Goal: Task Accomplishment & Management: Manage account settings

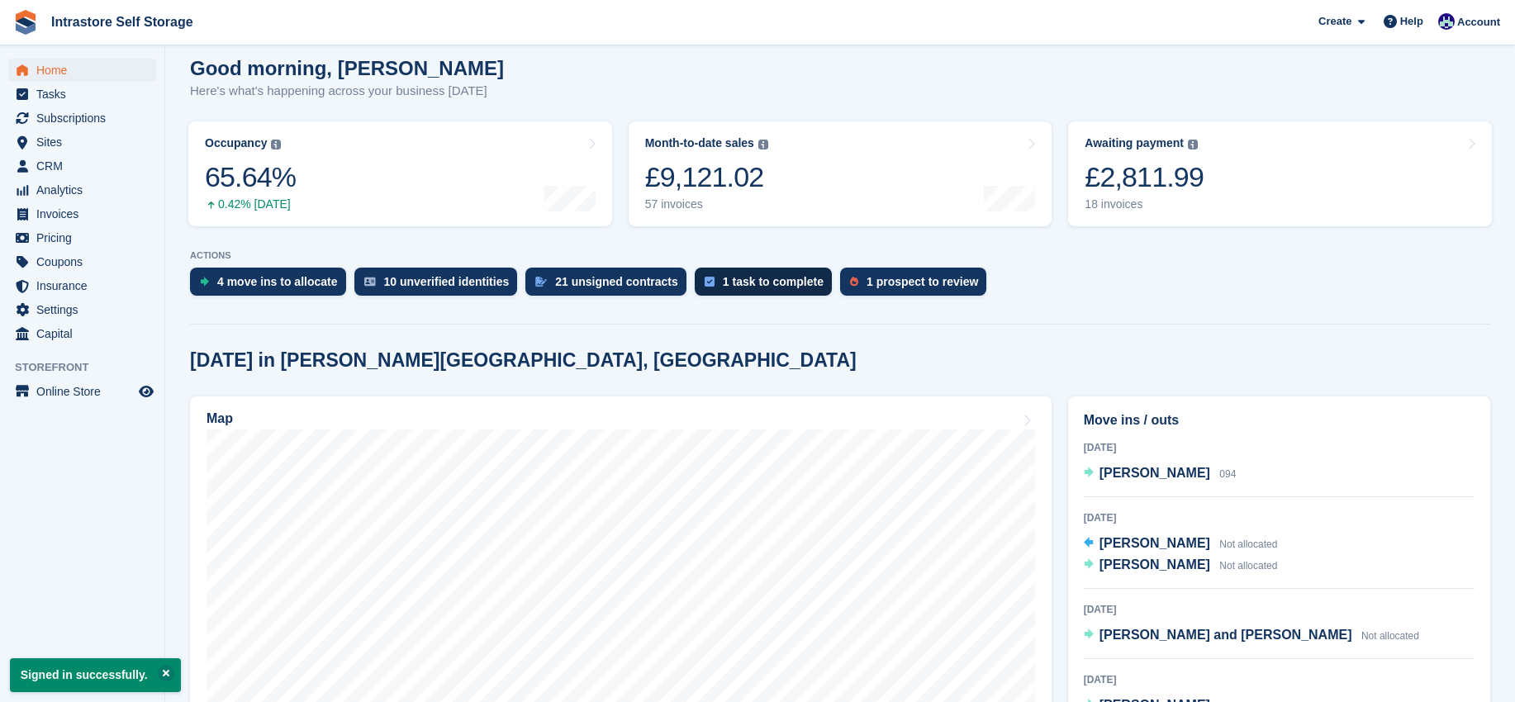
scroll to position [230, 0]
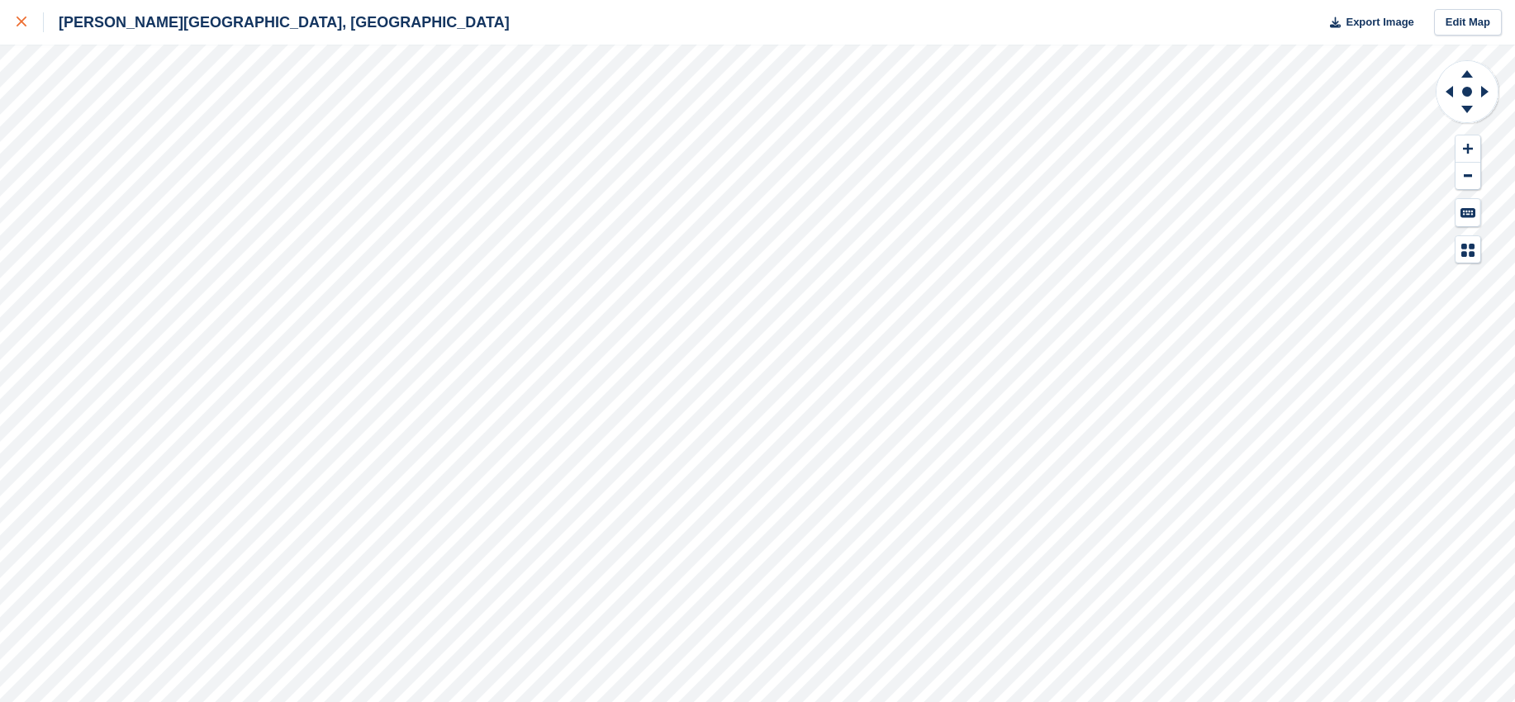
click at [21, 27] on div at bounding box center [30, 22] width 27 height 20
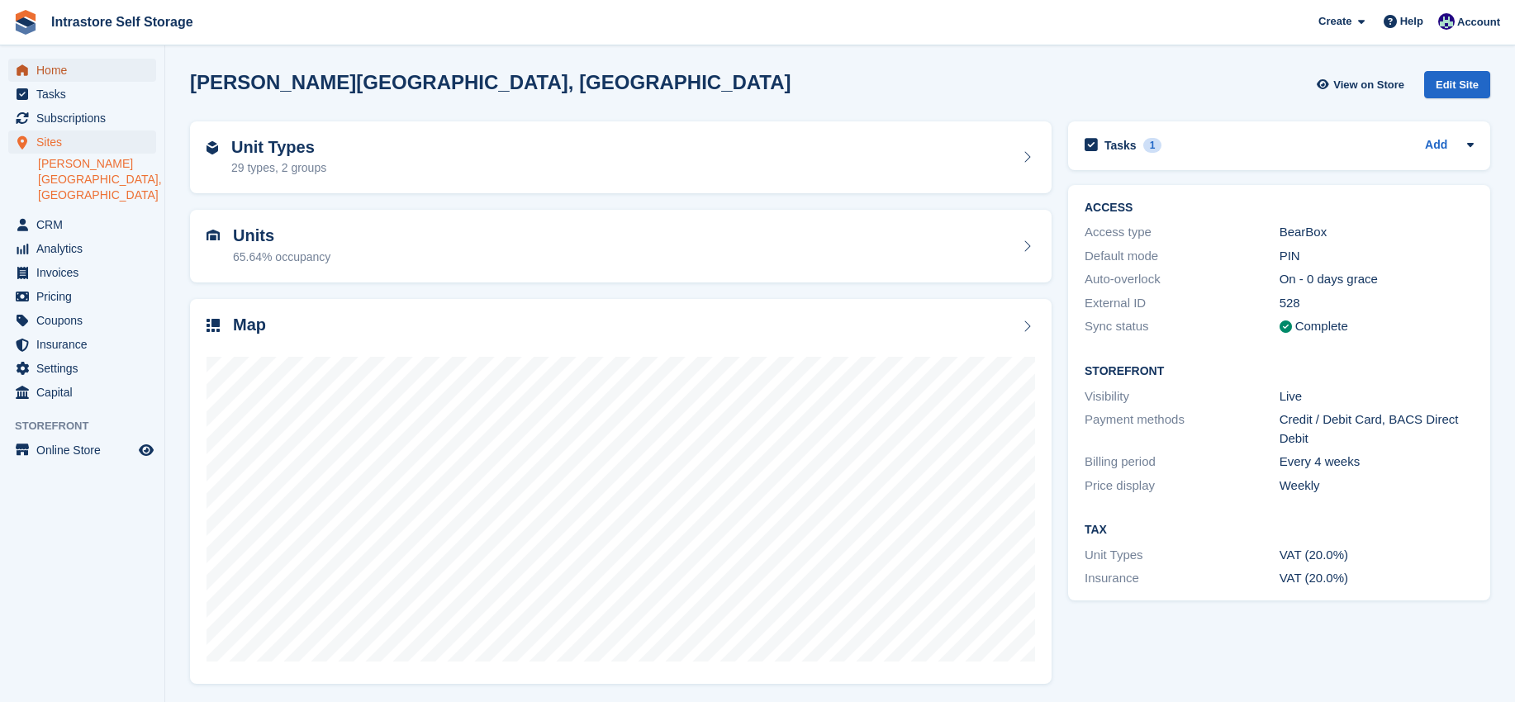
click at [32, 74] on link "Home" at bounding box center [82, 70] width 148 height 23
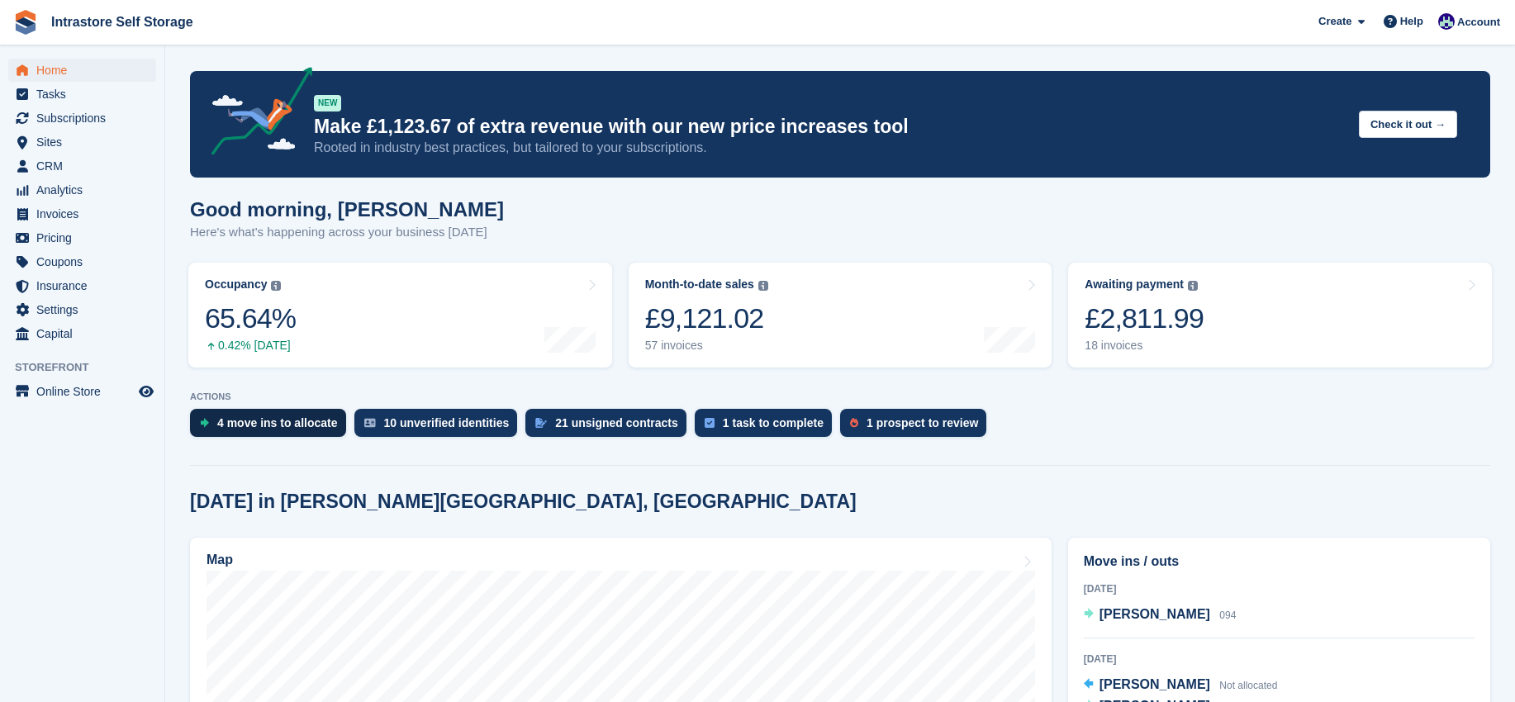
click at [268, 416] on div "4 move ins to allocate" at bounding box center [277, 422] width 121 height 13
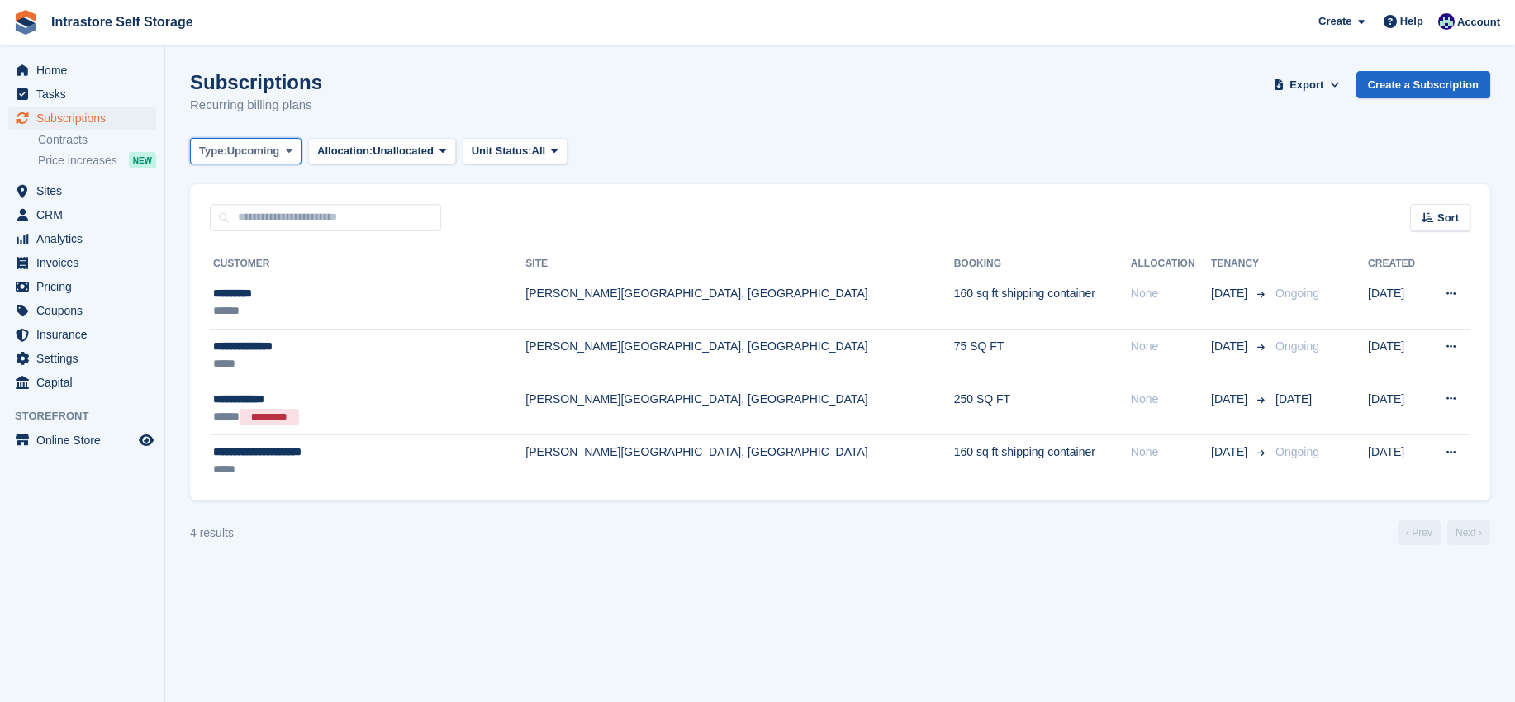
click at [247, 154] on span "Upcoming" at bounding box center [253, 151] width 53 height 17
click at [243, 196] on link "All" at bounding box center [269, 190] width 144 height 30
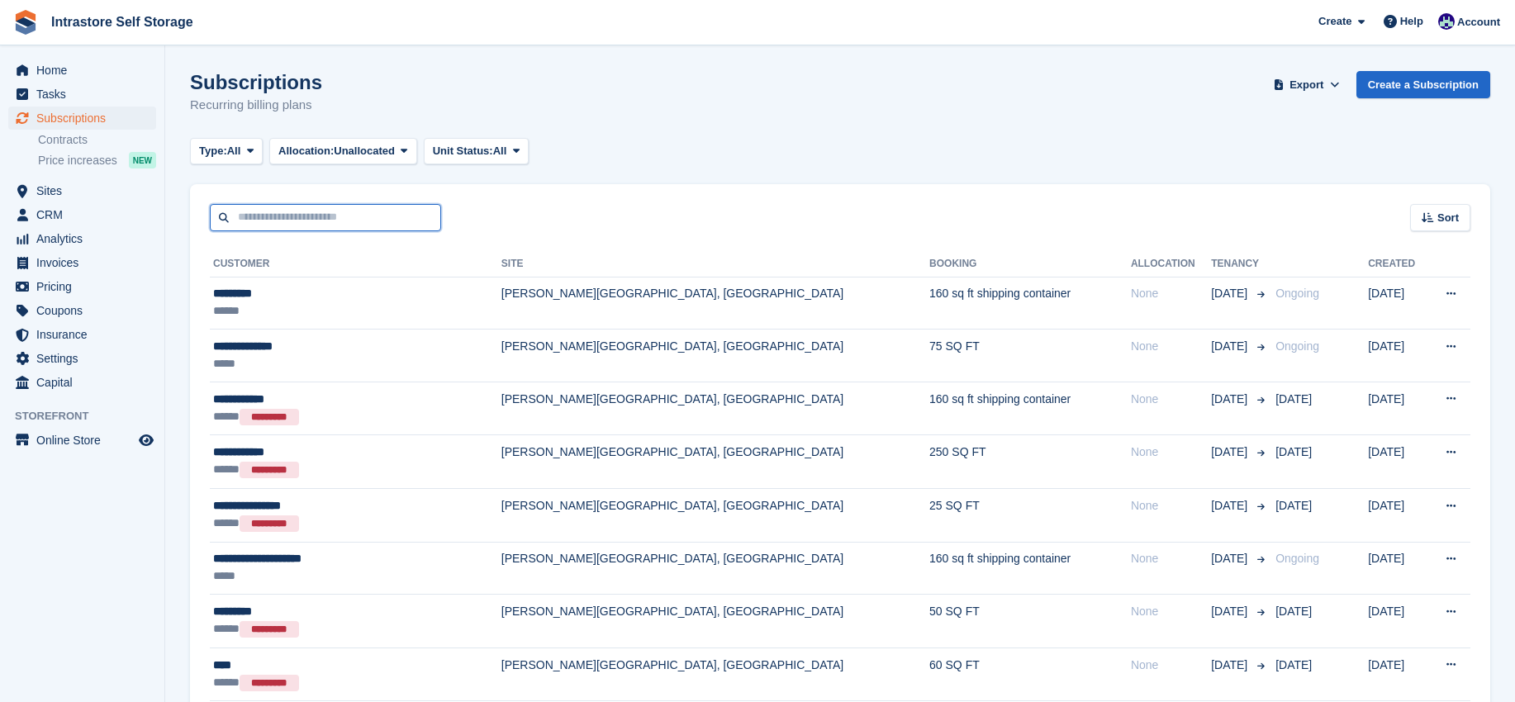
click at [287, 213] on input "text" at bounding box center [325, 217] width 231 height 27
type input "****"
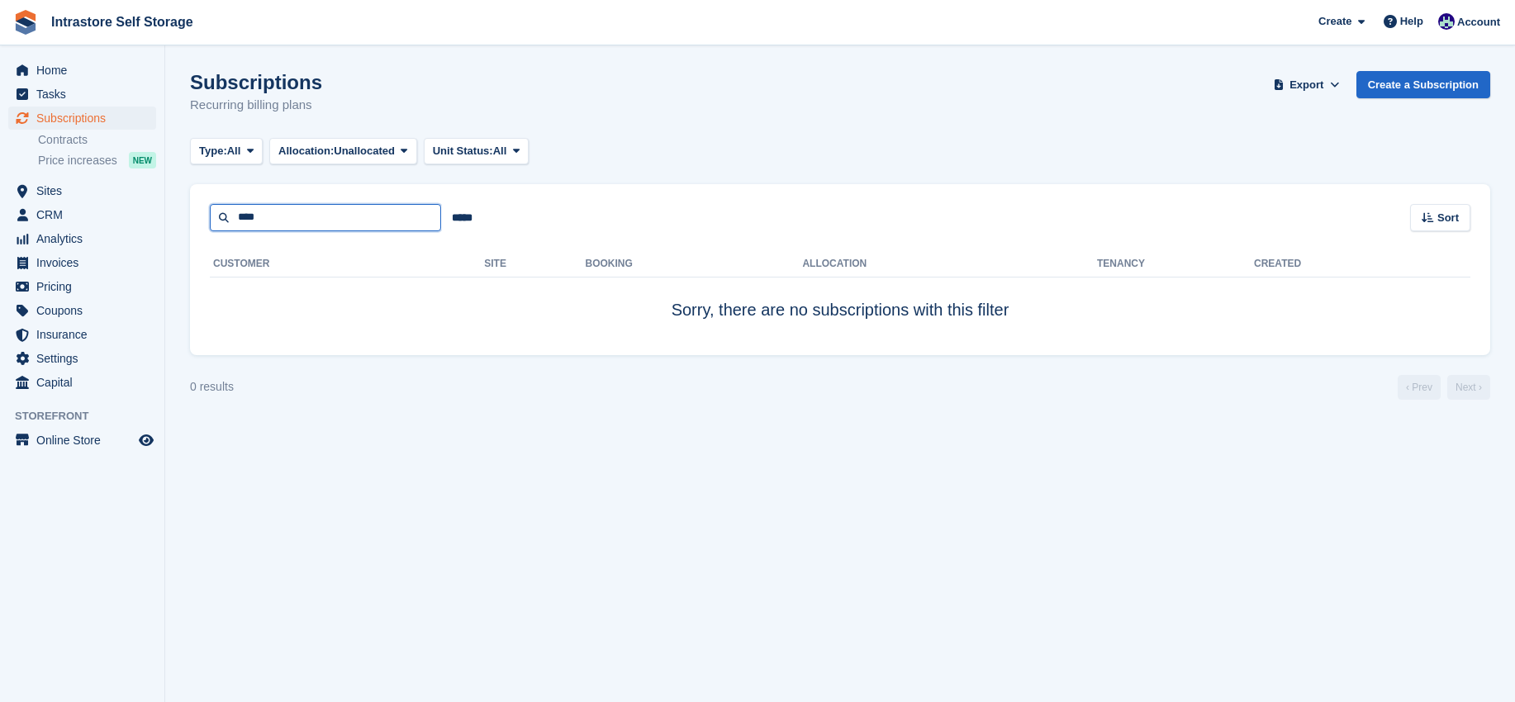
drag, startPoint x: 297, startPoint y: 211, endPoint x: 163, endPoint y: 221, distance: 135.1
click at [162, 227] on div "Home Tasks Subscriptions Subscriptions Subscriptions Contracts Price increases …" at bounding box center [757, 351] width 1515 height 702
click at [45, 77] on span "Home" at bounding box center [85, 70] width 99 height 23
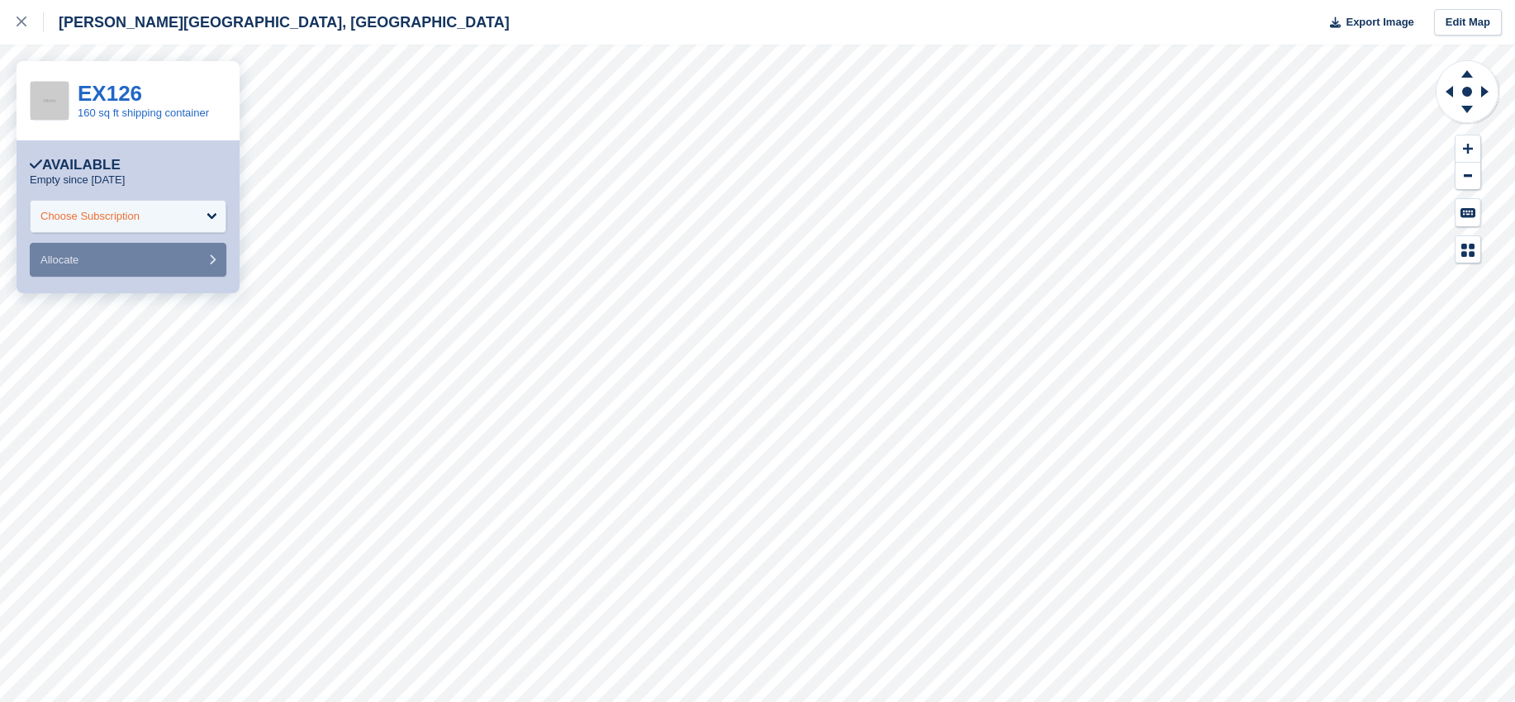
click at [165, 213] on div "Choose Subscription" at bounding box center [128, 216] width 197 height 33
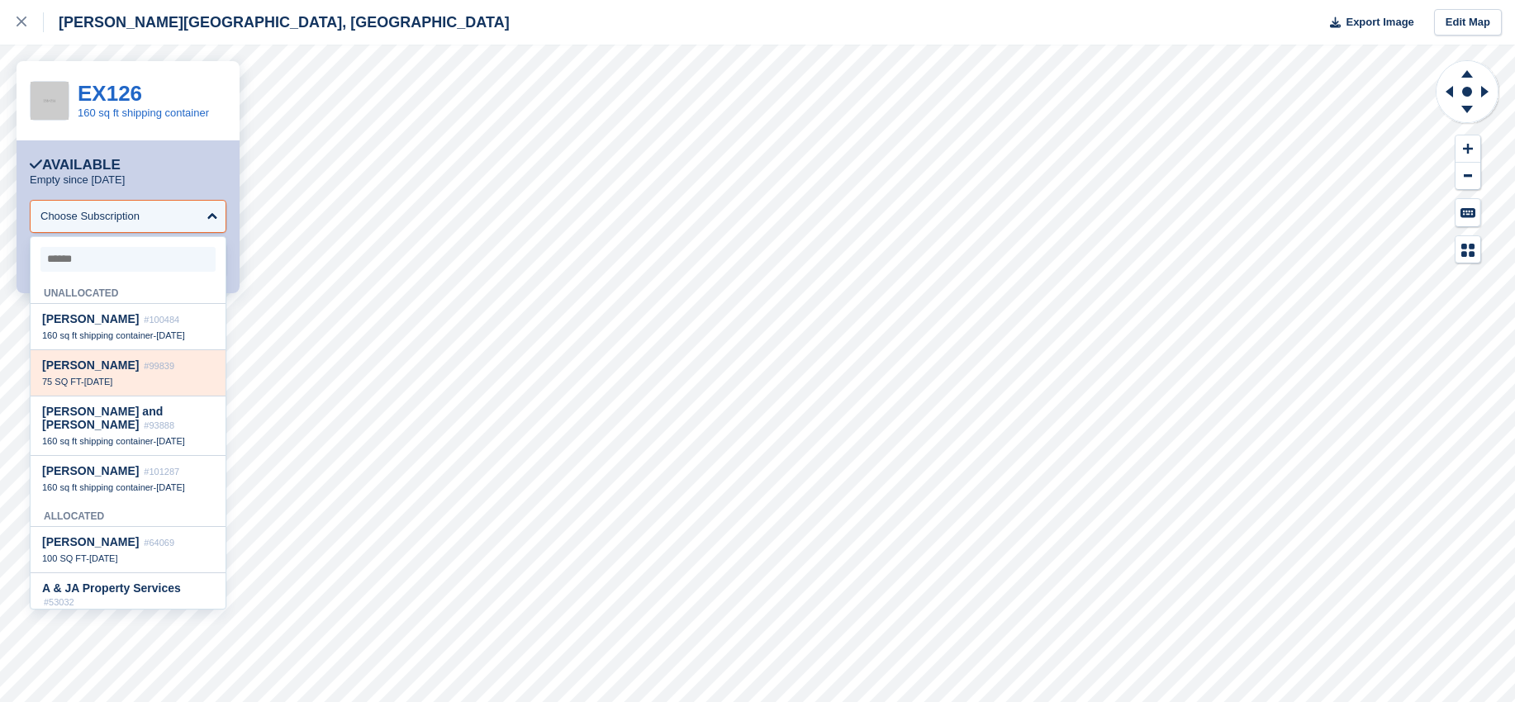
click at [96, 364] on div "Unallocated Denise Corby-Grey #100484 160 sq ft shipping container - 21 Aug Han…" at bounding box center [128, 389] width 195 height 223
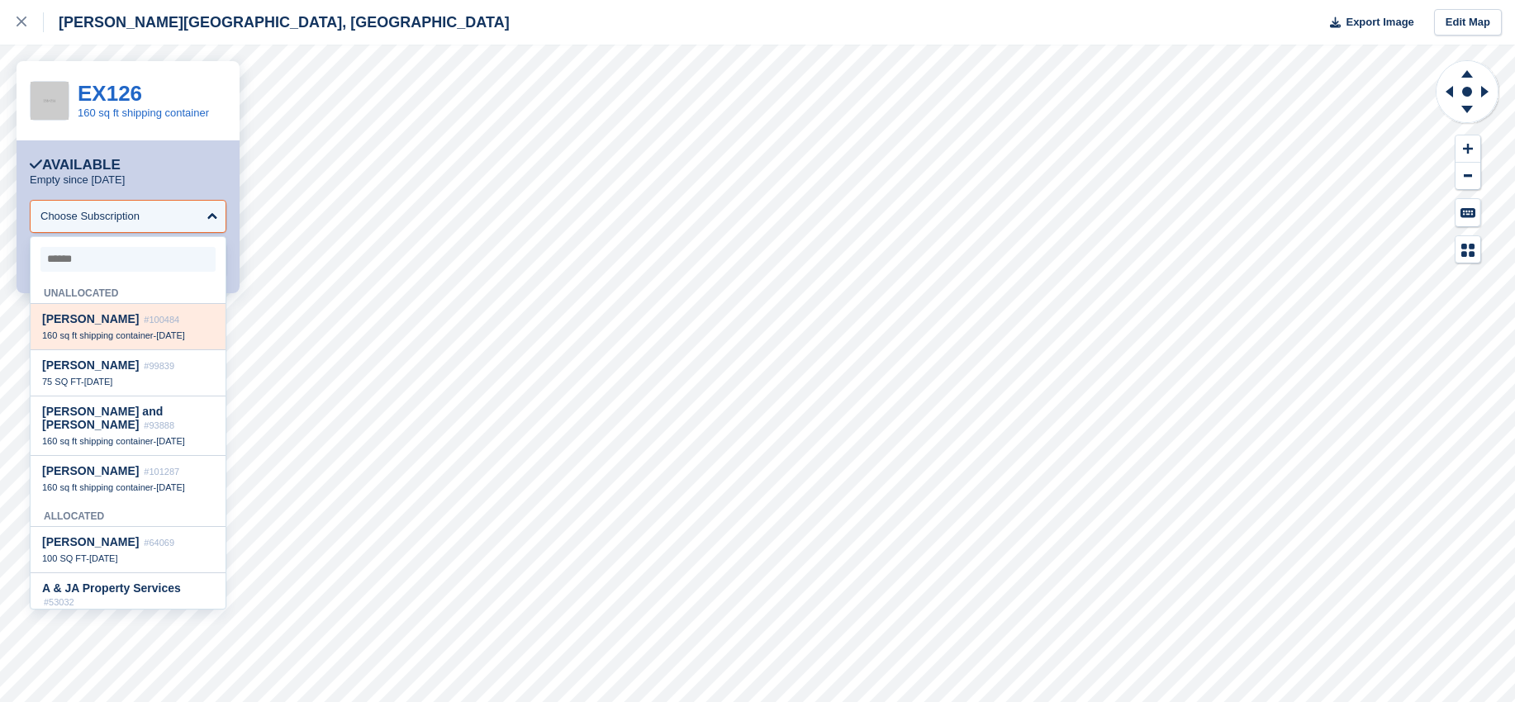
click at [106, 322] on span "[PERSON_NAME]" at bounding box center [90, 318] width 97 height 13
select select "******"
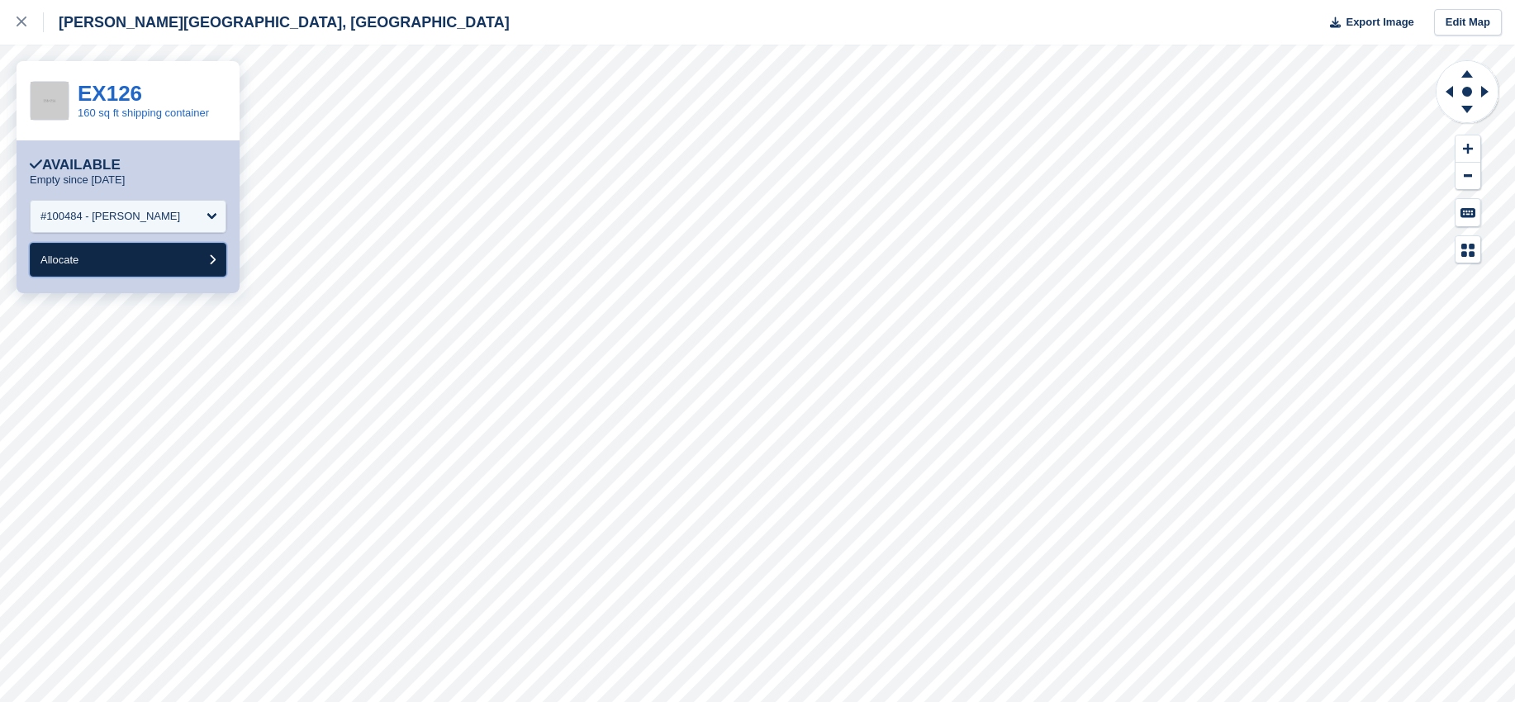
click at [122, 253] on button "Allocate" at bounding box center [128, 260] width 197 height 34
